Goal: Information Seeking & Learning: Learn about a topic

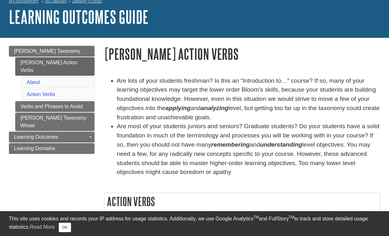
scroll to position [37, 0]
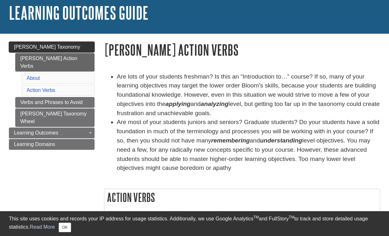
click at [39, 49] on span "[PERSON_NAME] Taxonomy" at bounding box center [47, 46] width 66 height 5
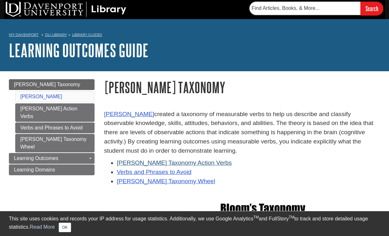
click at [147, 159] on link "[PERSON_NAME] Taxonomy Action Verbs" at bounding box center [174, 162] width 115 height 7
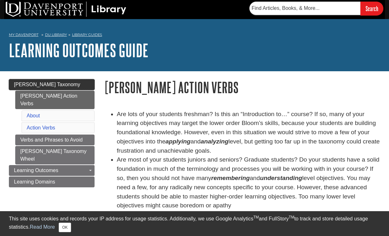
click at [55, 84] on span "[PERSON_NAME] Taxonomy" at bounding box center [47, 84] width 66 height 5
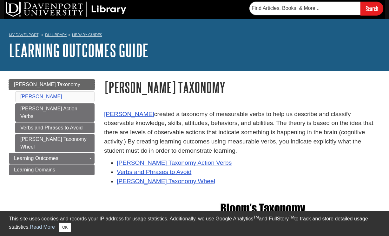
click at [34, 82] on span "[PERSON_NAME] Taxonomy" at bounding box center [47, 84] width 66 height 5
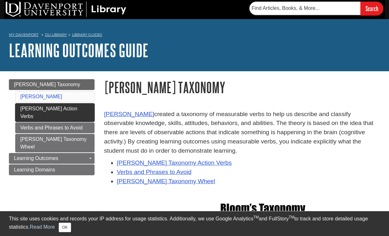
click at [33, 107] on link "[PERSON_NAME] Action Verbs" at bounding box center [54, 112] width 79 height 18
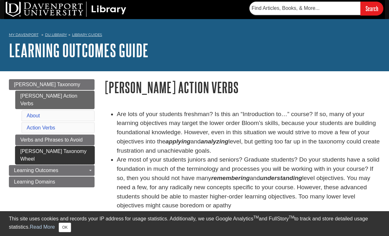
click at [49, 146] on link "[PERSON_NAME] Taxonomy Wheel" at bounding box center [54, 155] width 79 height 18
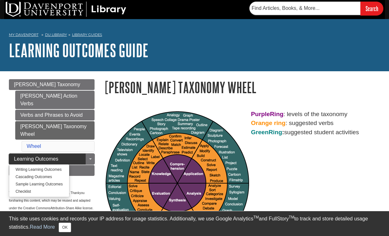
click at [64, 153] on link "Learning Outcomes" at bounding box center [52, 158] width 86 height 11
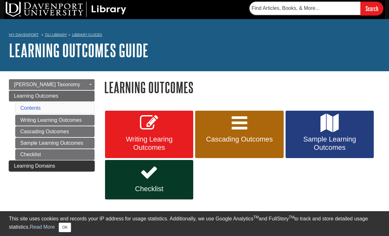
click at [45, 167] on span "Learning Domains" at bounding box center [34, 165] width 41 height 5
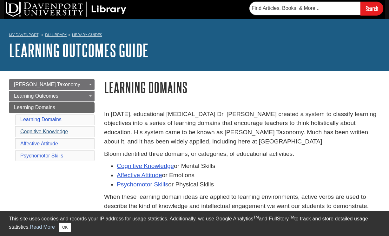
click at [55, 130] on link "Cognitive Knowledge" at bounding box center [44, 131] width 48 height 5
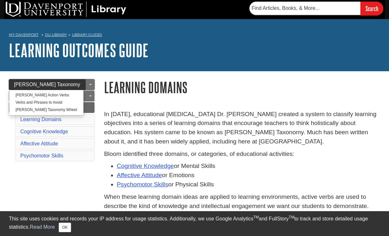
click at [52, 84] on span "[PERSON_NAME] Taxonomy" at bounding box center [47, 84] width 66 height 5
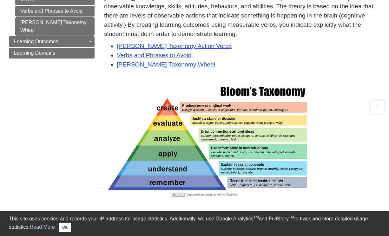
scroll to position [119, 0]
